Goal: Task Accomplishment & Management: Manage account settings

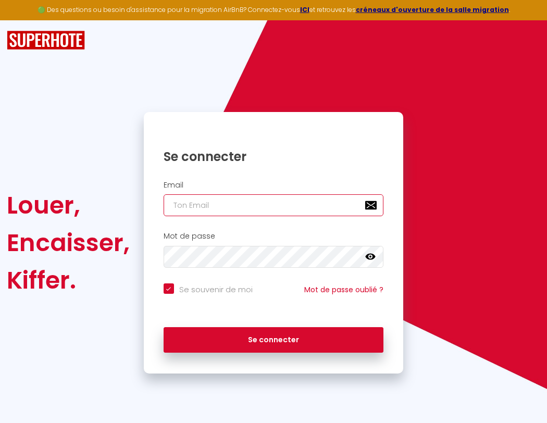
type input "l"
checkbox input "true"
type input "le"
checkbox input "true"
type input "les"
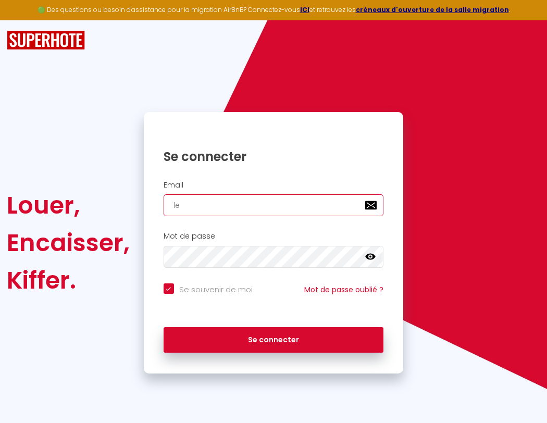
checkbox input "true"
type input "lesp"
checkbox input "true"
type input "lespa"
checkbox input "true"
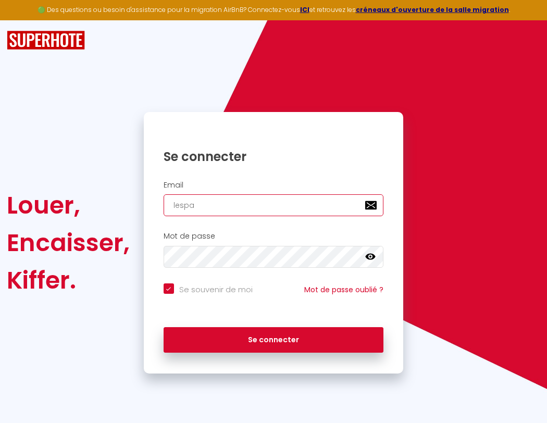
type input "lespac"
checkbox input "true"
type input "lespace"
checkbox input "true"
type input "lespaced"
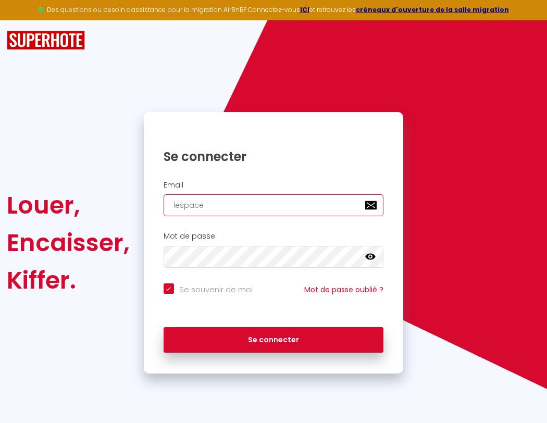
checkbox input "true"
type input "lespacede"
checkbox input "true"
type input "lespacedet"
checkbox input "true"
